Goal: Communication & Community: Share content

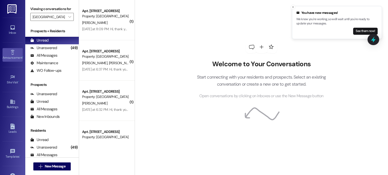
click at [14, 53] on icon at bounding box center [13, 53] width 6 height 6
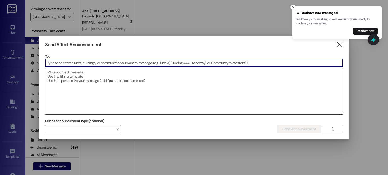
click at [65, 72] on textarea at bounding box center [193, 92] width 297 height 46
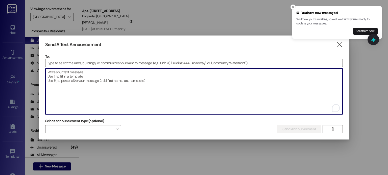
click at [65, 72] on textarea "To enrich screen reader interactions, please activate Accessibility in Grammarl…" at bounding box center [193, 92] width 297 height 46
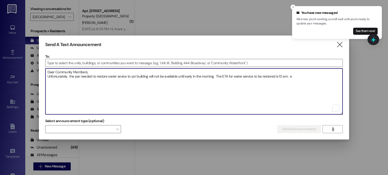
click at [133, 76] on textarea "Daer Community Members, Unfortunately, the par needed to restore water sevice t…" at bounding box center [193, 92] width 297 height 46
click at [133, 77] on textarea "Daer Community Members, Unfortunately, the par needed to restore water sevice t…" at bounding box center [193, 92] width 297 height 46
click at [80, 77] on textarea "Daer Community Members, Unfortunately, the par needed to restore water sevice t…" at bounding box center [193, 92] width 297 height 46
click at [80, 76] on textarea "Daer Community Members, Unfortunately, the par needed to restore water sevice t…" at bounding box center [193, 92] width 297 height 46
click at [80, 75] on textarea "Daer Community Members, Unfortunately, the par needed to restore water sevice t…" at bounding box center [193, 92] width 297 height 46
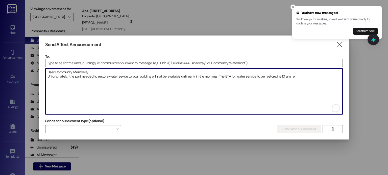
click at [293, 77] on textarea "Daer Community Members, Unfortunately, the part needed to restore water sevice …" at bounding box center [193, 92] width 297 height 46
click at [95, 71] on textarea "Daer Community Members, Unfortunately, the part needed to restore water sevice …" at bounding box center [193, 92] width 297 height 46
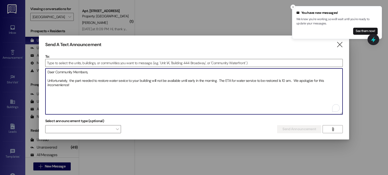
click at [284, 80] on textarea "Daer Community Members, Unfortunately, the part needed to restore water sevice …" at bounding box center [193, 92] width 297 height 46
click at [290, 94] on textarea "Daer Community Members, Unfortunately, the part needed to restore water sevice …" at bounding box center [193, 92] width 297 height 46
type textarea "Daer Community Members, Unfortunately, the part needed to restore water sevice …"
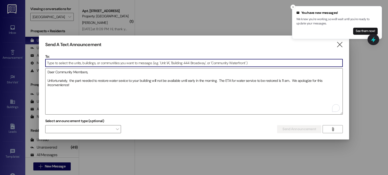
click at [117, 63] on input at bounding box center [193, 63] width 297 height 8
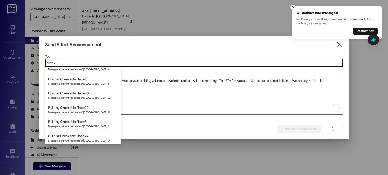
scroll to position [151, 0]
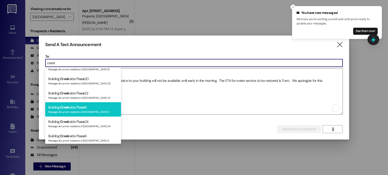
type input "creek"
click at [89, 107] on div "Building: Creek side Pla [DATE] Message all current residents of [GEOGRAPHIC_DA…" at bounding box center [83, 109] width 76 height 14
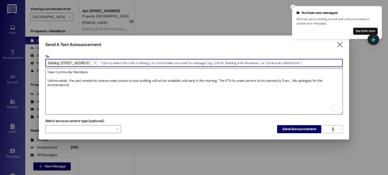
click at [47, 80] on textarea "Daer Community Members, Unfortunately, the part needed to restore water sevice …" at bounding box center [193, 92] width 297 height 46
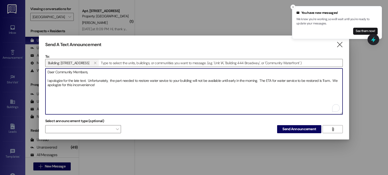
click at [100, 85] on textarea "Daer Community Members, I apologize for the late text. Unfortunately, the part …" at bounding box center [193, 92] width 297 height 46
click at [88, 79] on textarea "Daer Community Members, I apologize for the late text. Unfortunately, the part …" at bounding box center [193, 92] width 297 height 46
click at [161, 79] on textarea "Daer Community Members, I apologize for the late text. Unfortunately, the part …" at bounding box center [193, 92] width 297 height 46
click at [166, 90] on textarea "Daer Community Members, I apologize for the late text. Unfortunately, the part …" at bounding box center [193, 92] width 297 height 46
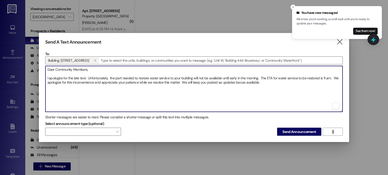
click at [241, 83] on textarea "Daer Community Members, I apologize for the late text. Unfortunately, the part …" at bounding box center [193, 89] width 297 height 46
click at [264, 81] on textarea "Daer Community Members, I apologize for the late text. Unfortunately, the part …" at bounding box center [193, 89] width 297 height 46
click at [88, 78] on textarea "Daer Community Members, I apologize for the late text. Unfortunately, the part …" at bounding box center [193, 89] width 297 height 46
click at [260, 77] on textarea "Daer Community Members, I apologize for the late text. Unfortunately, the part …" at bounding box center [193, 89] width 297 height 46
click at [332, 78] on textarea "Daer Community Members, I apologize for the late text. Unfortunately, the part …" at bounding box center [193, 89] width 297 height 46
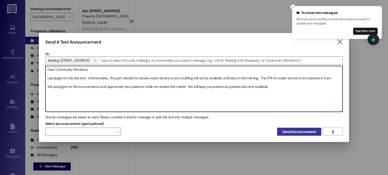
type textarea "Daer Community Members, I apologize for the late text. Unfortunately, the part …"
click at [291, 131] on span "Send Announcement" at bounding box center [299, 131] width 34 height 5
